Goal: Use online tool/utility: Utilize a website feature to perform a specific function

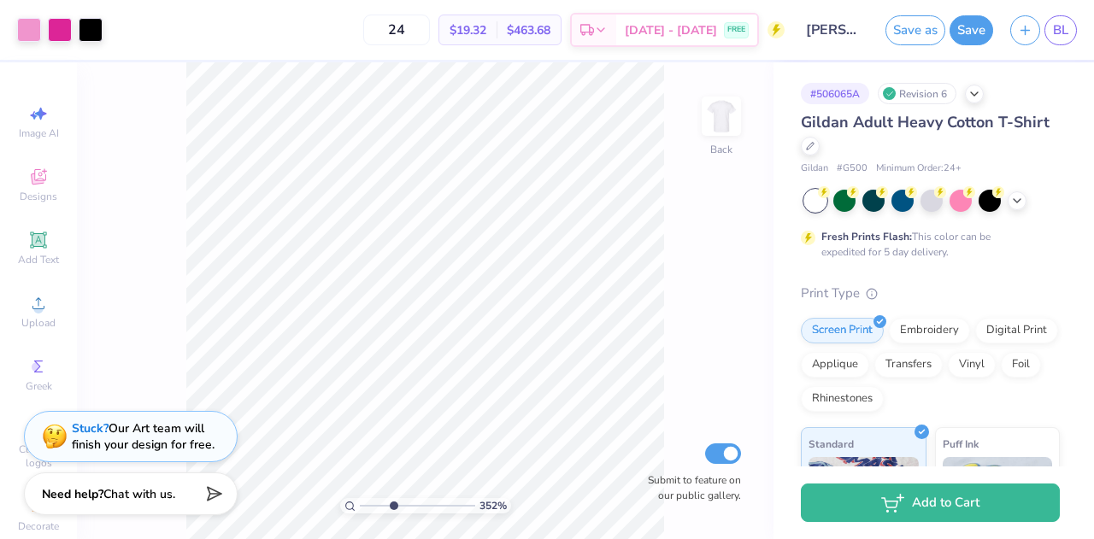
drag, startPoint x: 362, startPoint y: 507, endPoint x: 392, endPoint y: 502, distance: 31.2
type input "3.52"
click at [392, 502] on input "range" at bounding box center [417, 505] width 115 height 15
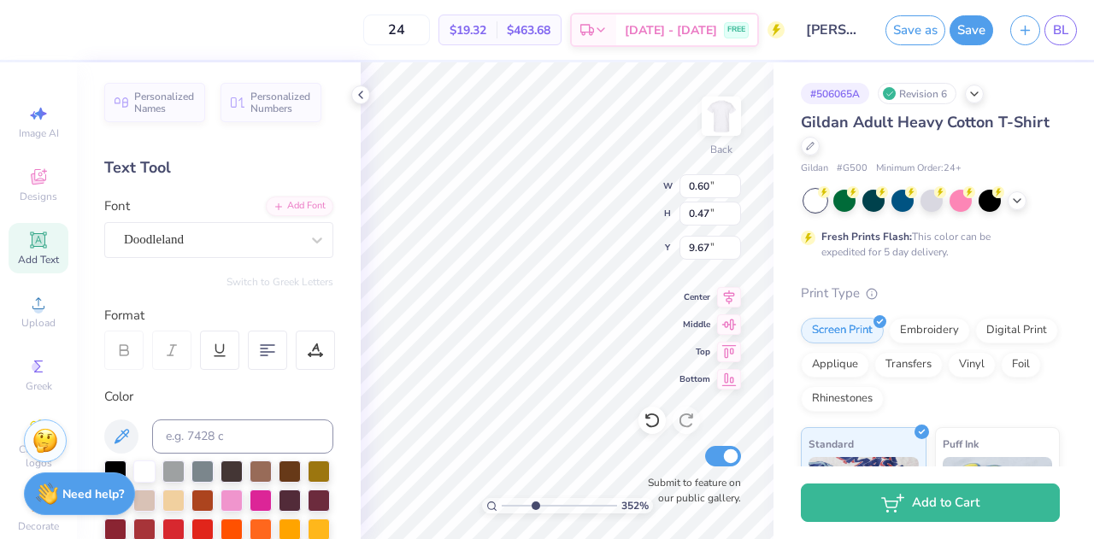
type input "0.60"
type input "0.47"
type input "9.67"
type input "0.59"
type input "0.49"
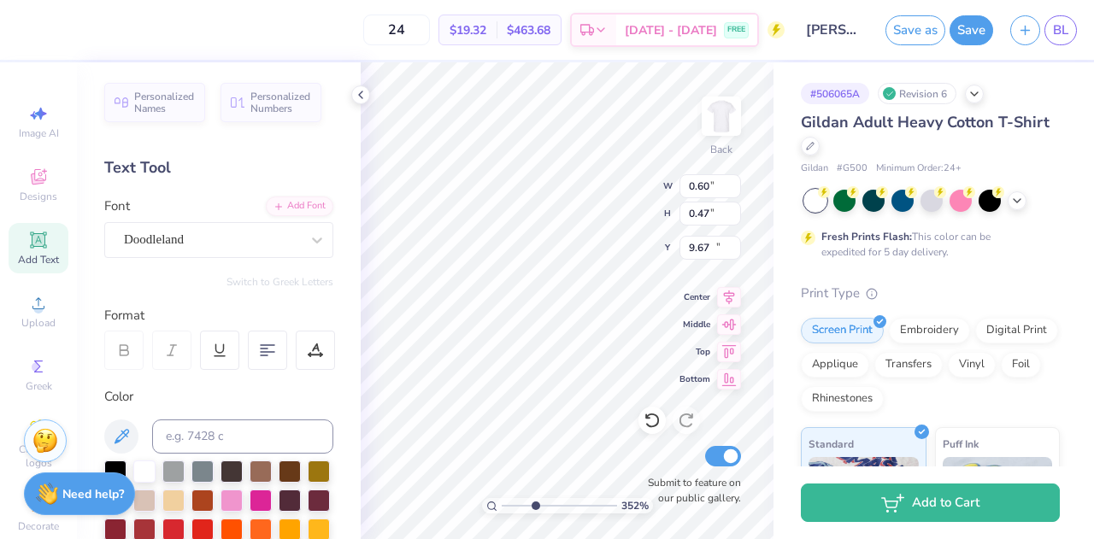
type input "10.04"
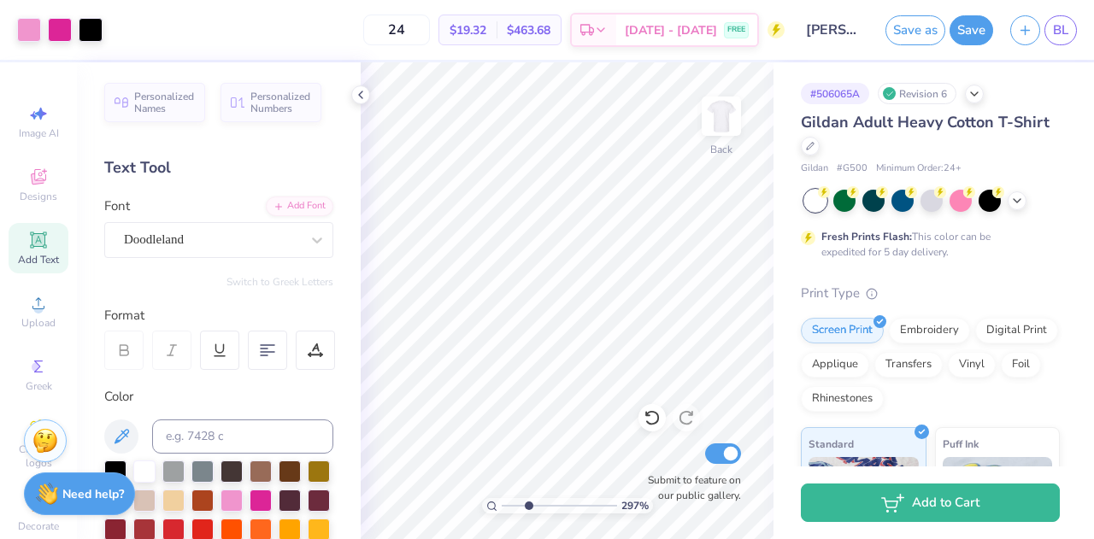
drag, startPoint x: 528, startPoint y: 507, endPoint x: 427, endPoint y: 505, distance: 100.9
type input "1"
click at [502, 505] on input "range" at bounding box center [559, 505] width 115 height 15
